Goal: Check status

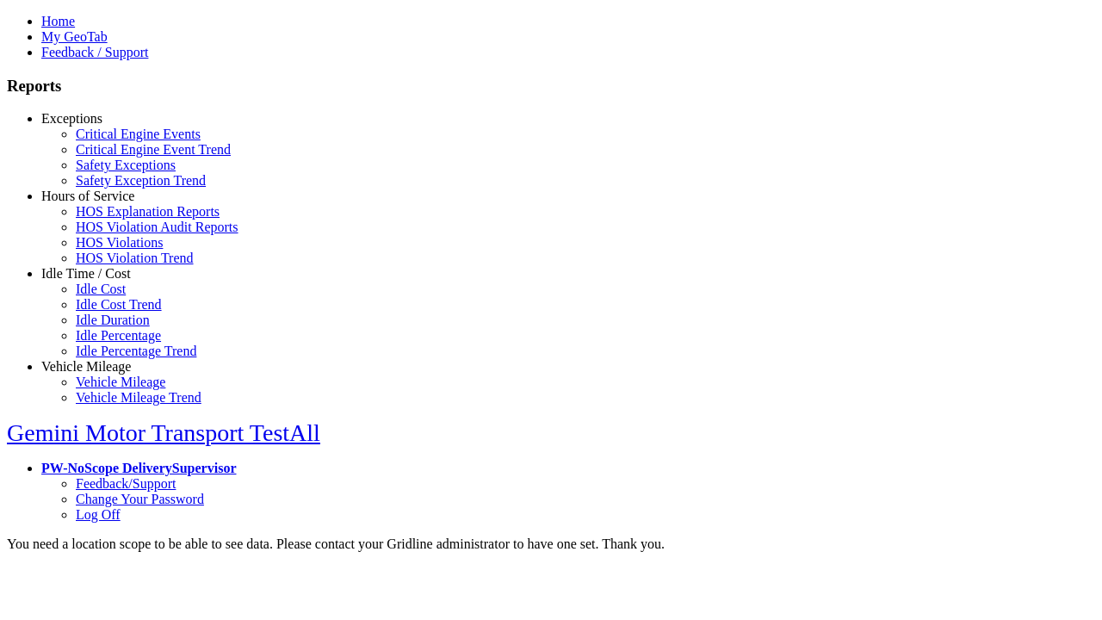
click at [99, 126] on link "Exceptions" at bounding box center [71, 118] width 61 height 15
click at [112, 141] on link "Critical Engine Events" at bounding box center [138, 134] width 125 height 15
type input "**********"
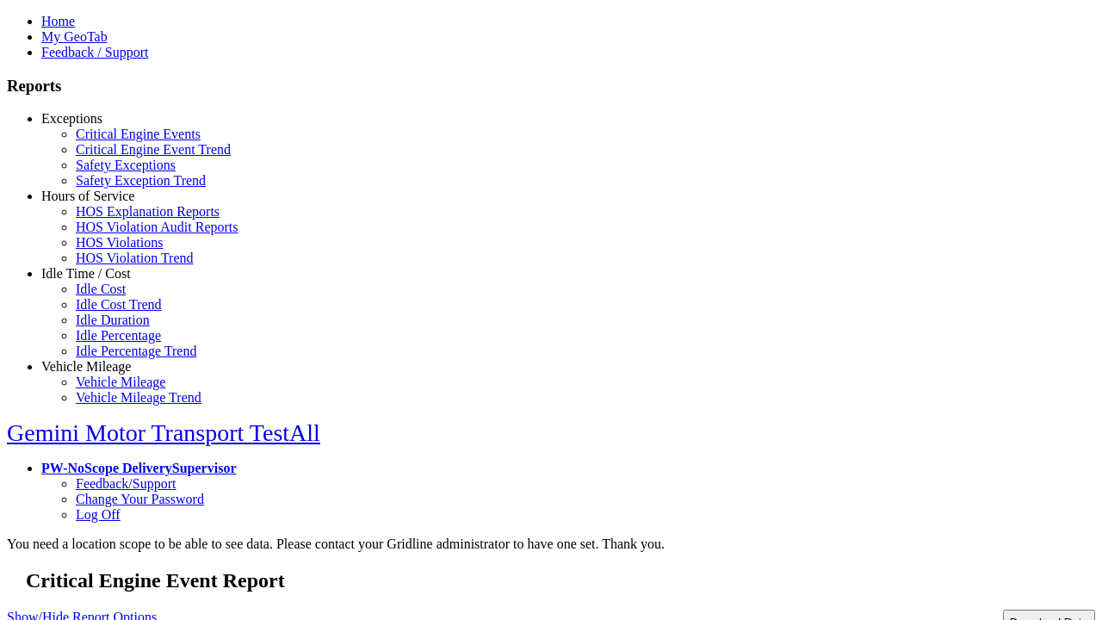
type input "**********"
